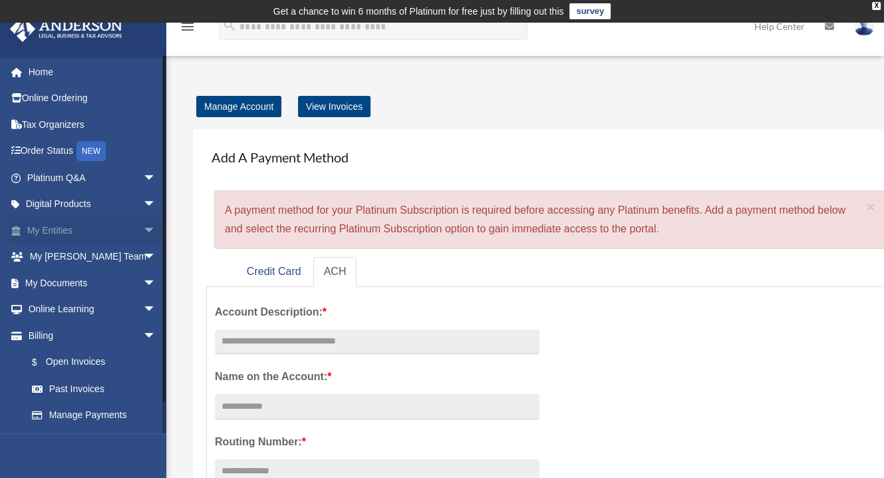
click at [61, 227] on link "My Entities arrow_drop_down" at bounding box center [92, 230] width 167 height 27
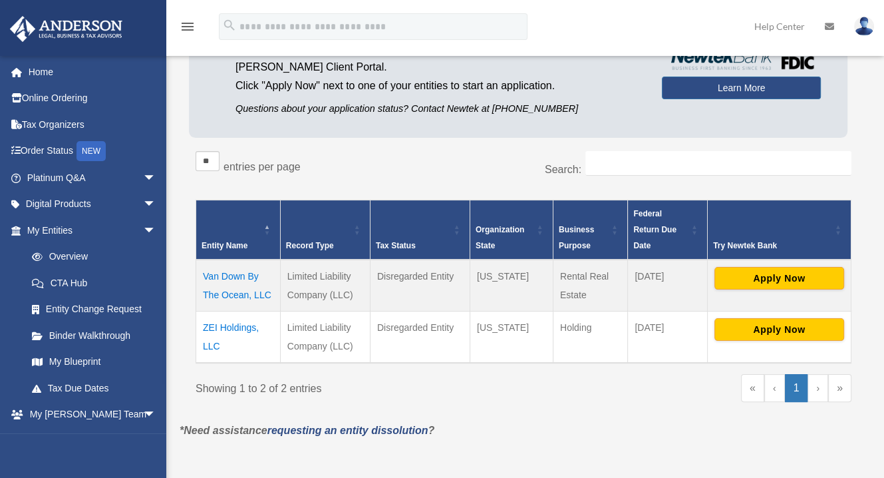
scroll to position [160, 0]
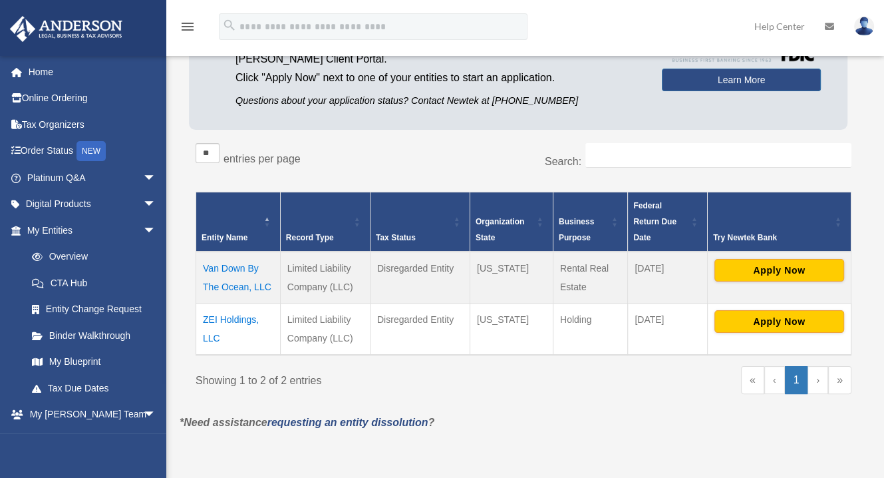
click at [242, 317] on td "ZEI Holdings, LLC" at bounding box center [238, 329] width 84 height 52
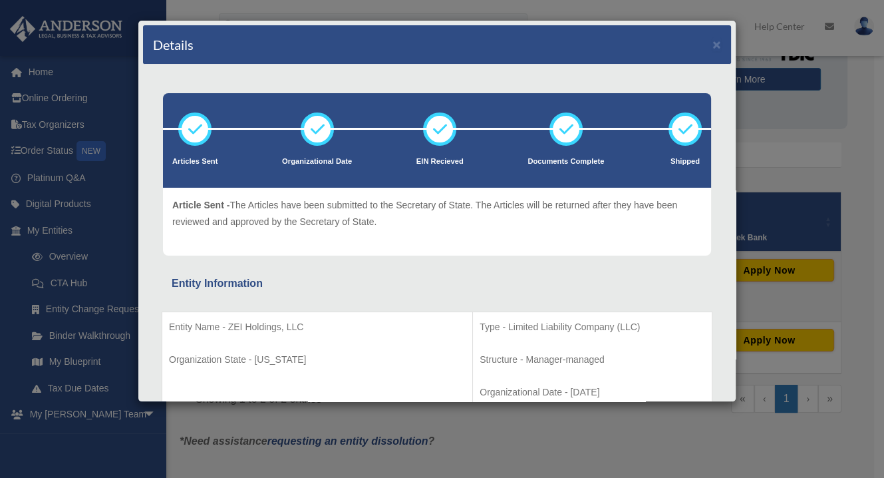
click at [736, 345] on div "Details × Articles Sent" at bounding box center [437, 211] width 599 height 382
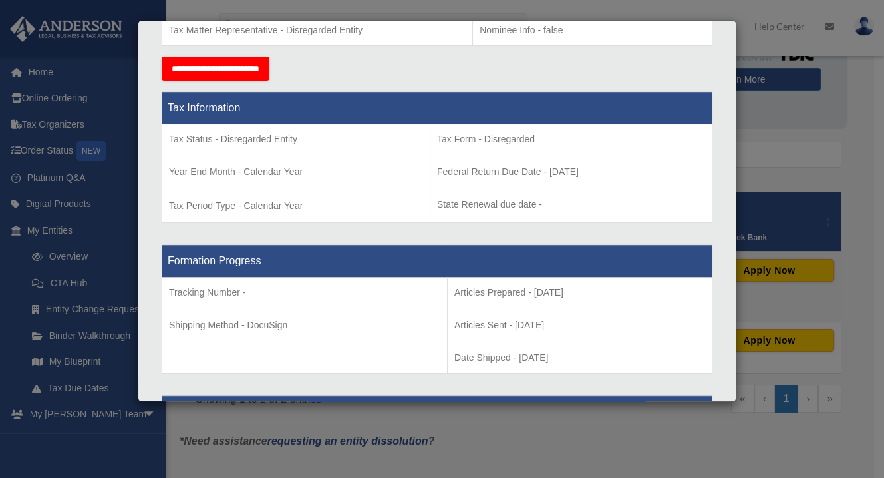
scroll to position [0, 0]
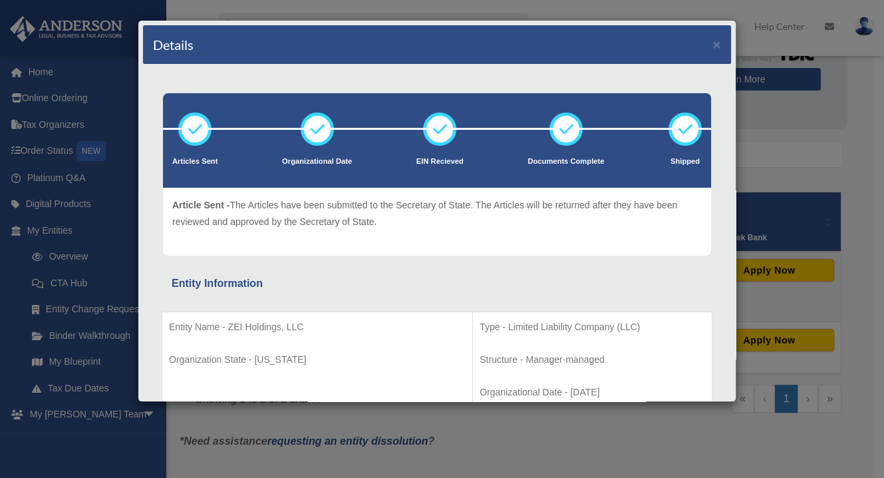
click at [846, 170] on div "Details × Articles Sent Organizational Date" at bounding box center [442, 239] width 884 height 478
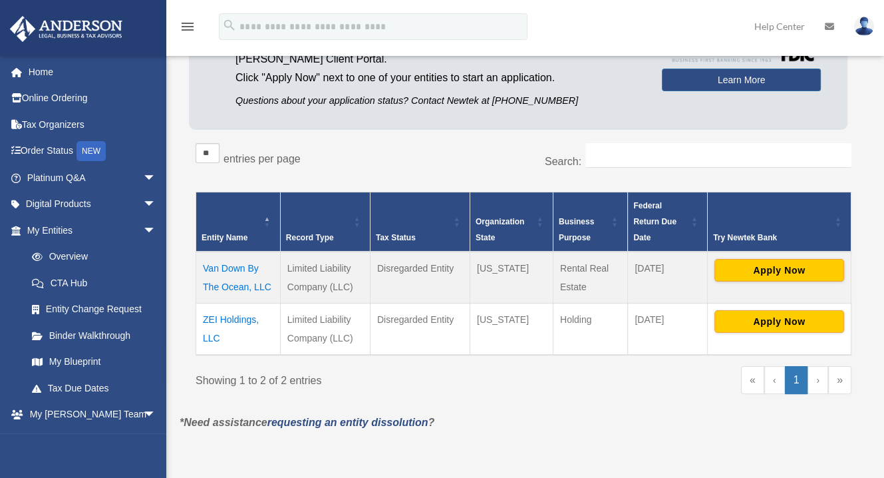
click at [227, 317] on td "ZEI Holdings, LLC" at bounding box center [238, 329] width 84 height 52
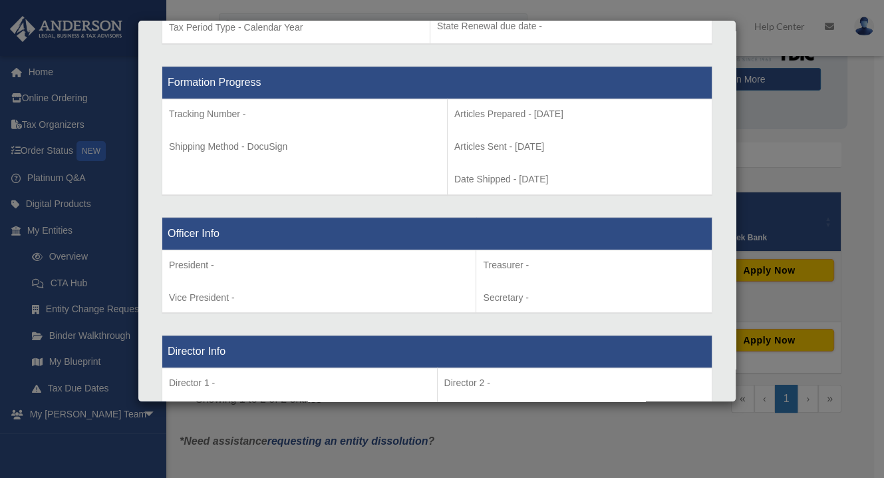
scroll to position [999, 0]
